Goal: Transaction & Acquisition: Purchase product/service

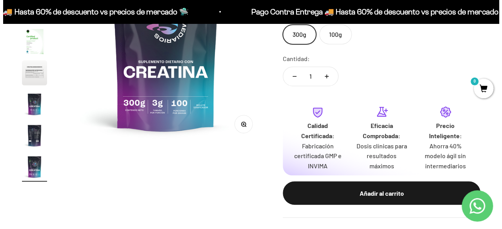
scroll to position [235, 0]
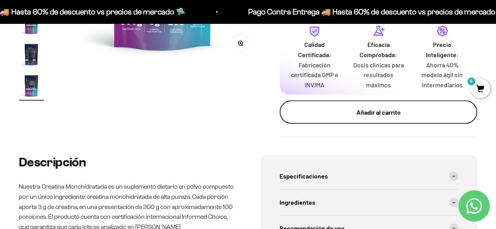
click at [360, 111] on div "Añadir al carrito" at bounding box center [378, 112] width 166 height 10
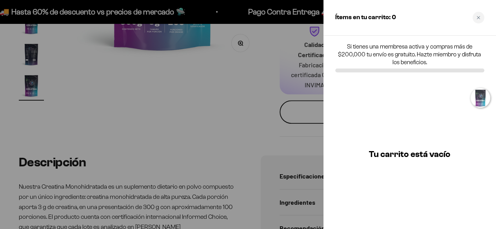
scroll to position [0, 1647]
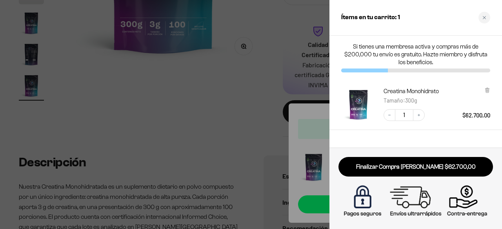
click at [277, 134] on div at bounding box center [251, 114] width 502 height 229
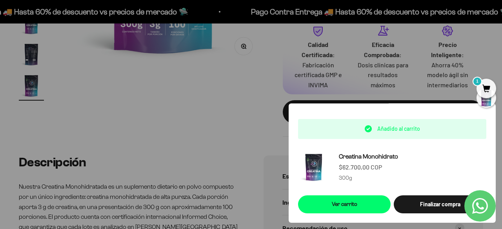
click at [222, 144] on div at bounding box center [251, 114] width 502 height 229
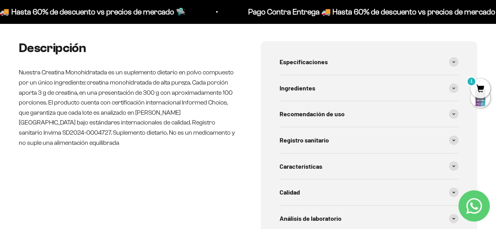
scroll to position [353, 0]
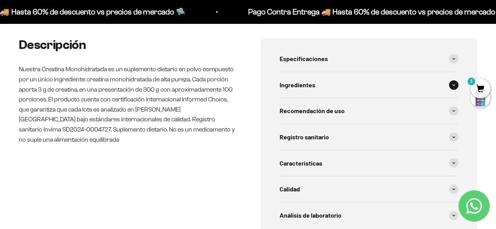
click at [360, 92] on div "Ingredientes" at bounding box center [369, 85] width 179 height 26
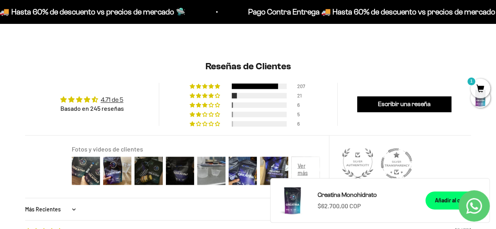
scroll to position [628, 0]
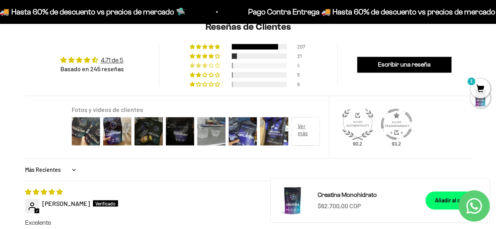
click at [239, 64] on div at bounding box center [259, 65] width 55 height 5
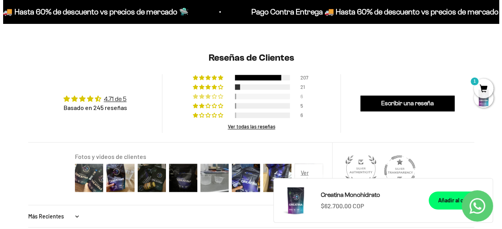
scroll to position [666, 0]
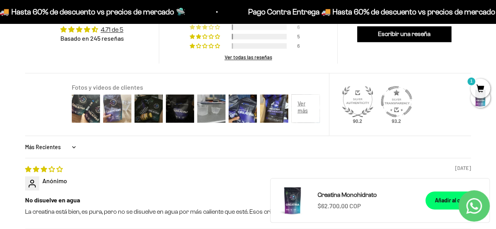
click at [115, 113] on img at bounding box center [117, 108] width 31 height 31
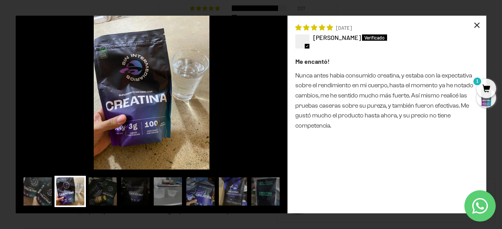
click at [477, 25] on div "×" at bounding box center [477, 25] width 19 height 19
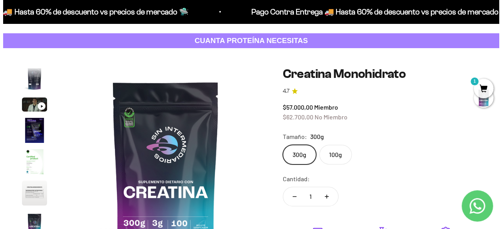
scroll to position [0, 0]
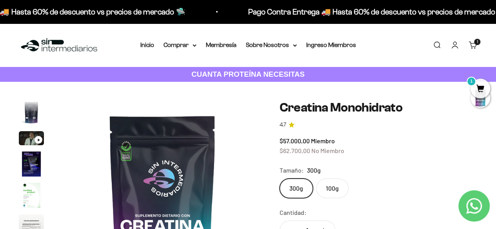
click at [473, 45] on link "Carrito 1" at bounding box center [473, 45] width 9 height 9
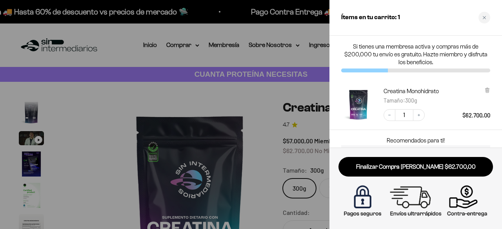
scroll to position [0, 1647]
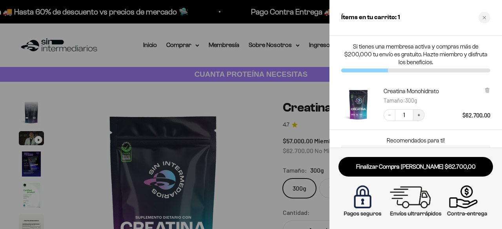
click at [419, 117] on icon "Increase quantity" at bounding box center [419, 115] width 5 height 5
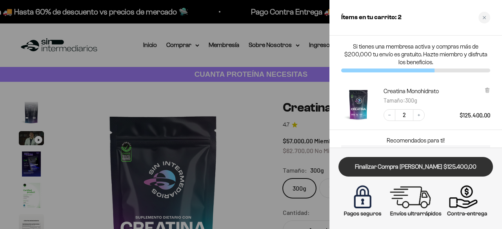
click at [439, 169] on link "Finalizar Compra [PERSON_NAME] $125.400,00" at bounding box center [416, 167] width 155 height 20
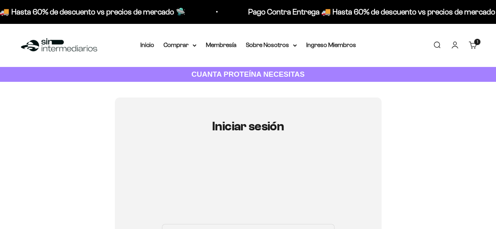
scroll to position [118, 0]
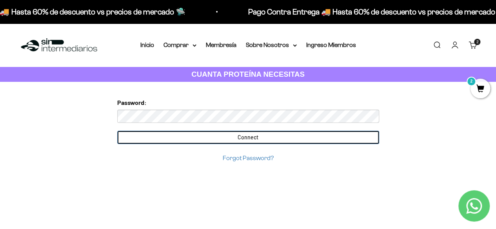
click at [307, 136] on input "Connect" at bounding box center [248, 137] width 262 height 13
click at [277, 140] on input "Connect" at bounding box center [248, 137] width 262 height 13
